Goal: Information Seeking & Learning: Check status

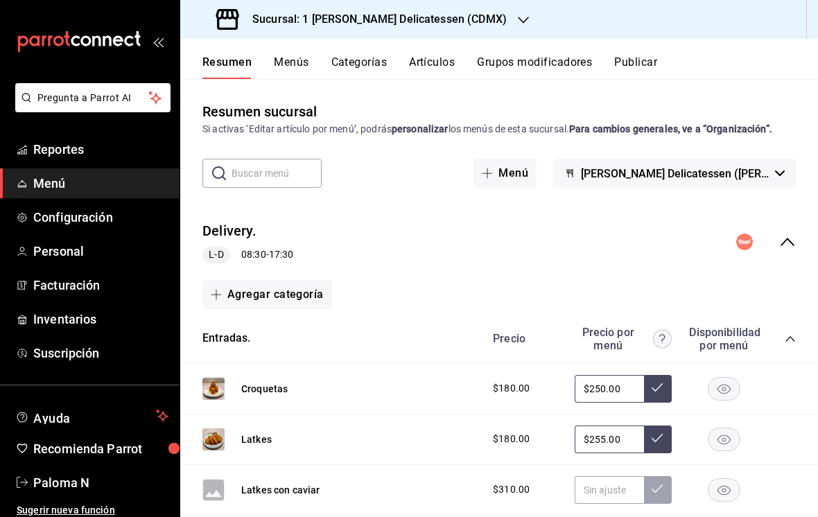
click at [44, 146] on span "Reportes" at bounding box center [100, 149] width 135 height 19
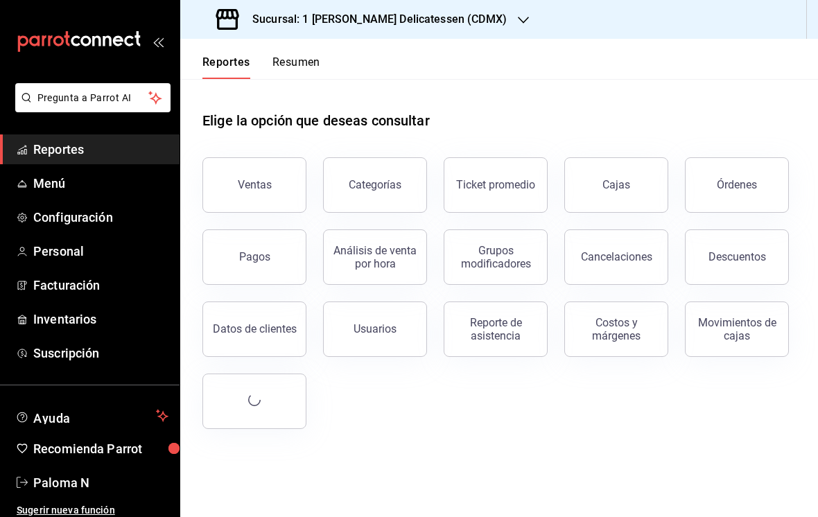
click at [241, 212] on div "Ventas" at bounding box center [246, 177] width 121 height 72
click at [260, 168] on button "Ventas" at bounding box center [255, 184] width 104 height 55
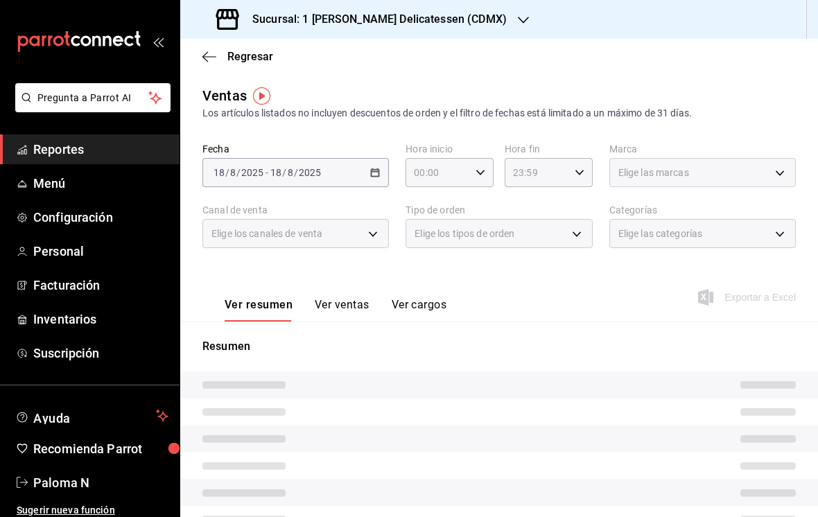
click at [377, 180] on div "[DATE] [DATE] - [DATE] [DATE]" at bounding box center [296, 172] width 187 height 29
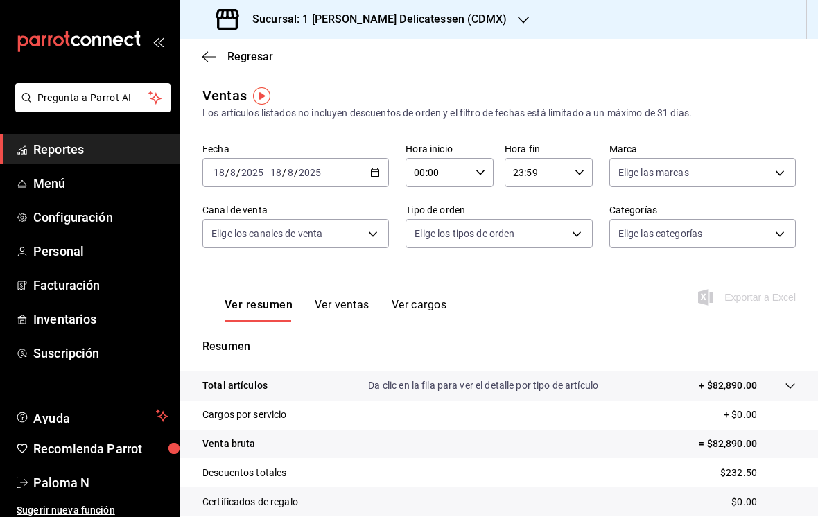
click at [377, 162] on div "[DATE] [DATE] - [DATE] [DATE]" at bounding box center [296, 172] width 187 height 29
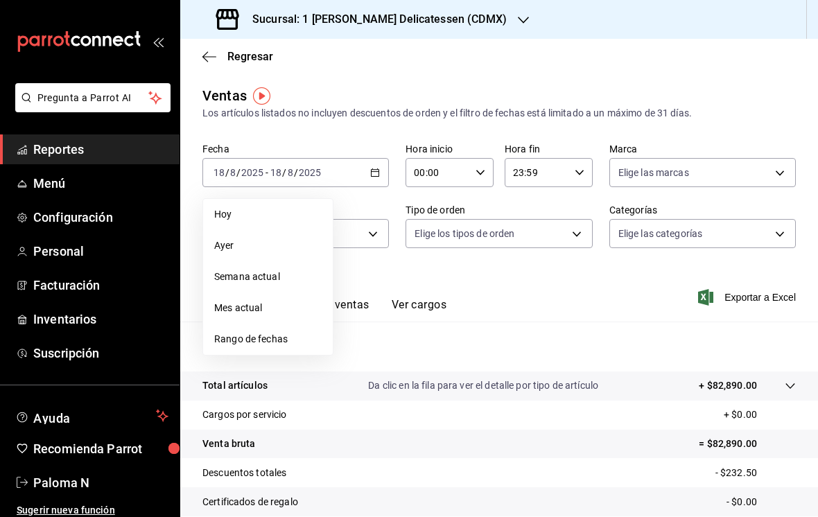
click at [263, 332] on span "Rango de fechas" at bounding box center [268, 339] width 108 height 15
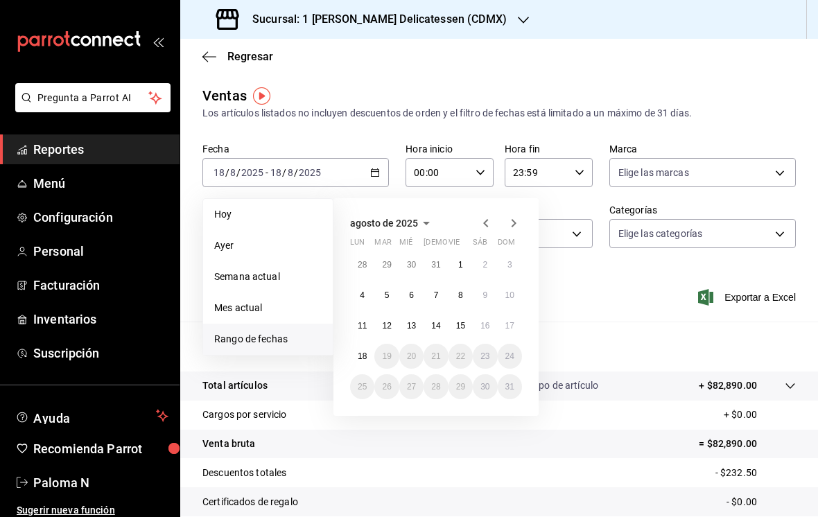
click at [362, 315] on button "11" at bounding box center [362, 326] width 24 height 25
click at [506, 321] on abbr "17" at bounding box center [510, 326] width 9 height 10
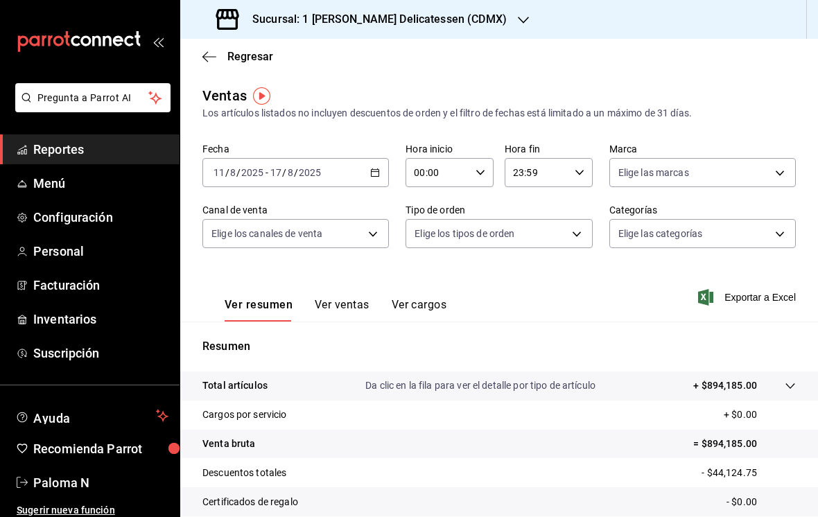
click at [354, 300] on button "Ver ventas" at bounding box center [342, 310] width 55 height 24
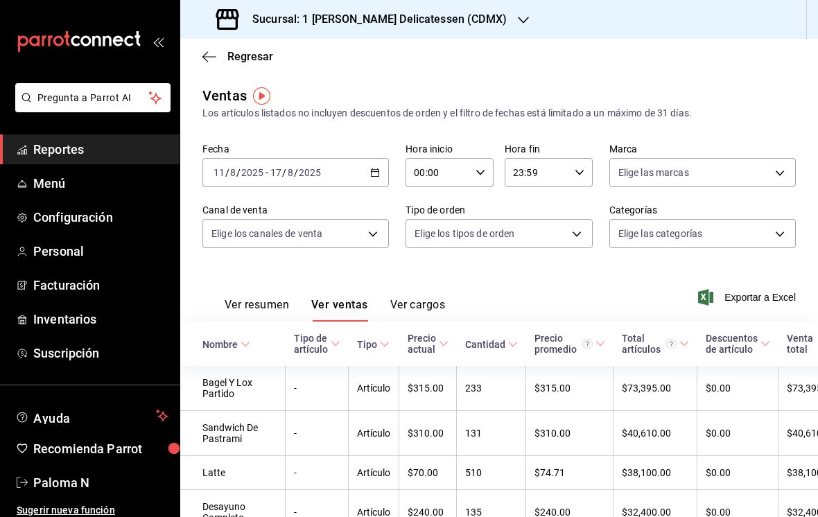
click at [361, 233] on body "Pregunta a Parrot AI Reportes Menú Configuración Personal Facturación Inventari…" at bounding box center [409, 258] width 818 height 517
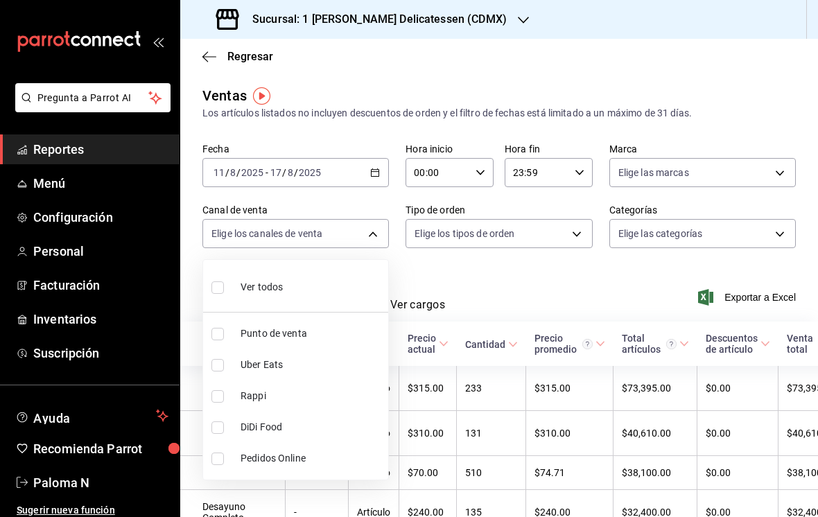
click at [483, 299] on div at bounding box center [409, 258] width 818 height 517
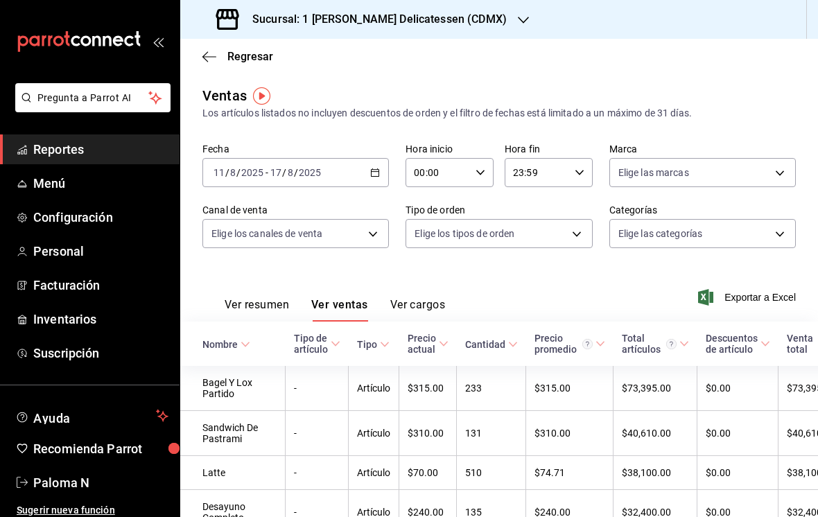
click at [748, 238] on body "Pregunta a Parrot AI Reportes Menú Configuración Personal Facturación Inventari…" at bounding box center [409, 258] width 818 height 517
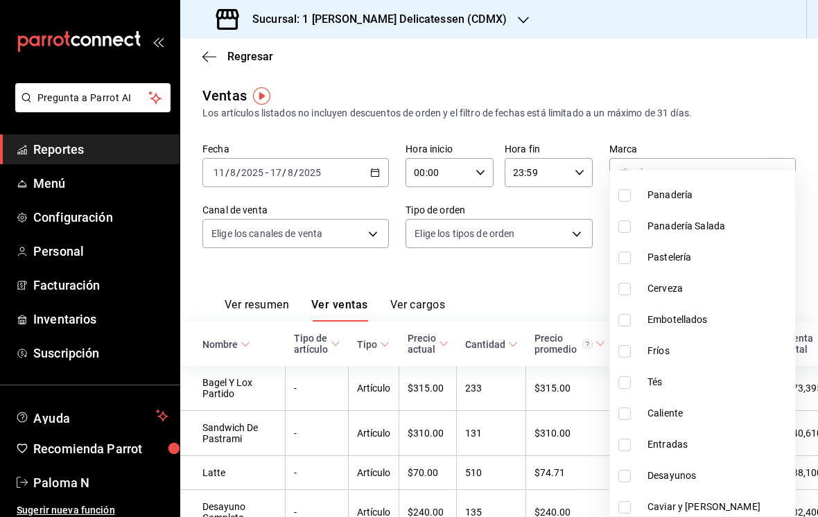
scroll to position [916, 0]
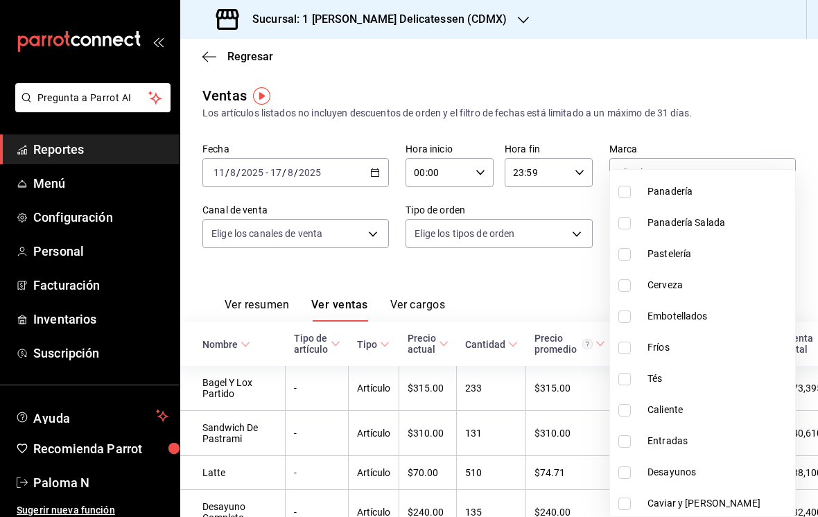
click at [629, 346] on input "checkbox" at bounding box center [625, 348] width 12 height 12
checkbox input "true"
type input "18070d4f-6b66-42d7-80c5-d60cb39f9d7a"
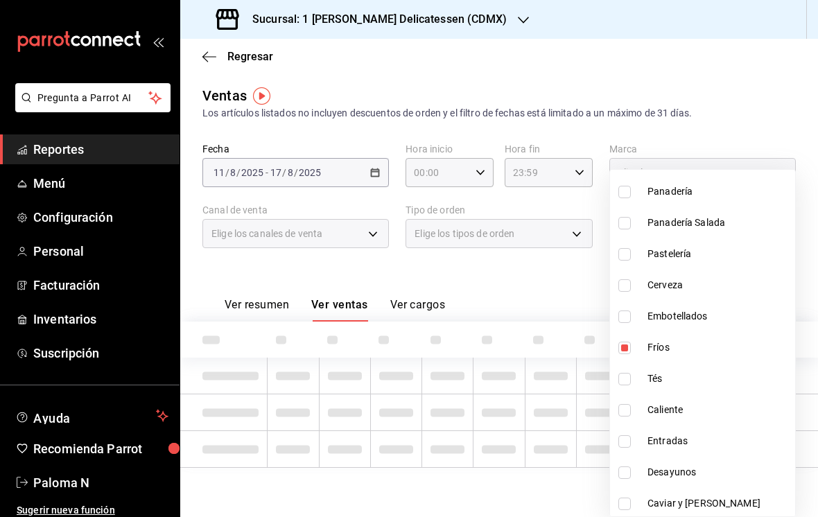
click at [540, 276] on div at bounding box center [409, 258] width 818 height 517
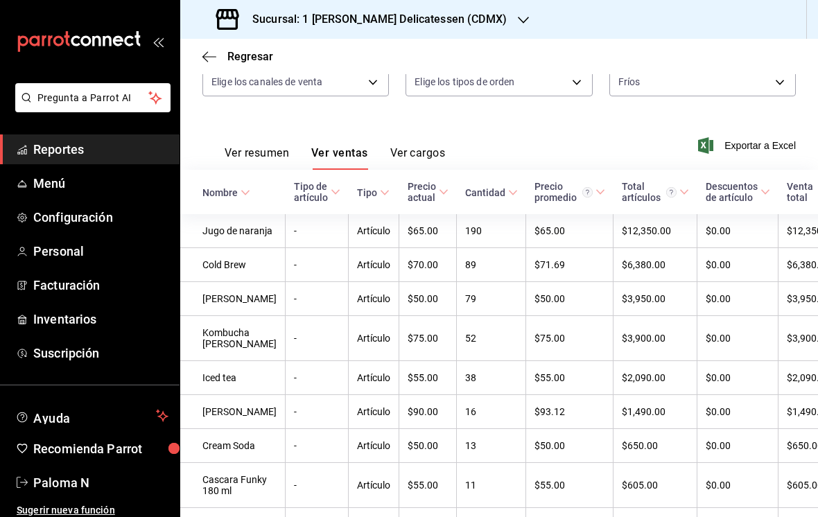
scroll to position [151, 0]
